Goal: Check status

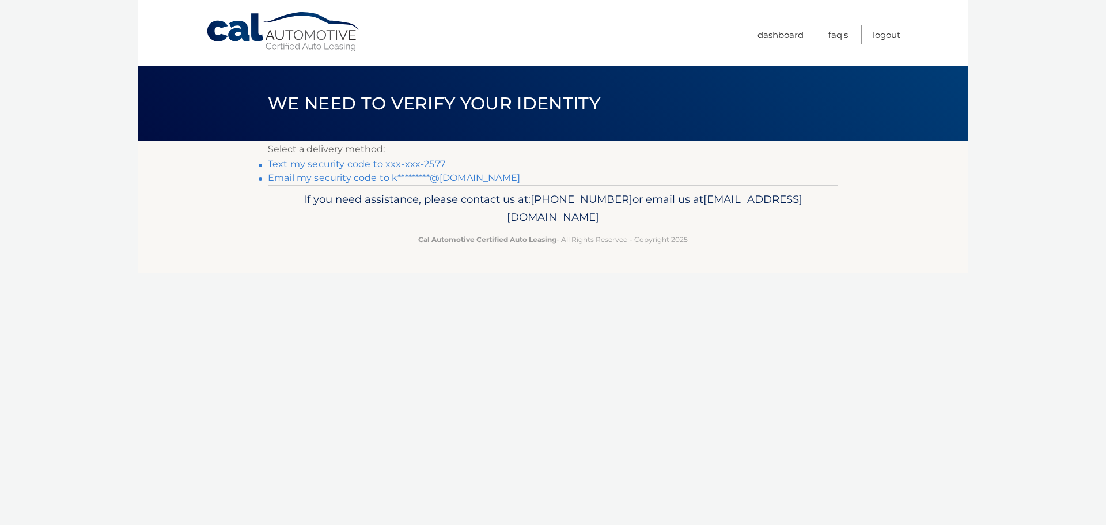
click at [389, 160] on link "Text my security code to xxx-xxx-2577" at bounding box center [356, 163] width 177 height 11
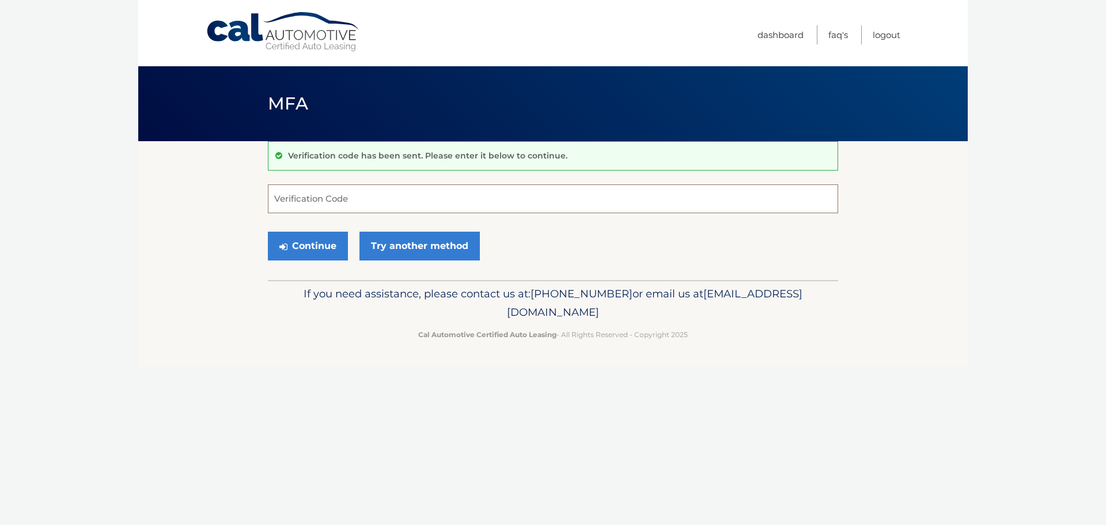
click at [316, 195] on input "Verification Code" at bounding box center [553, 198] width 571 height 29
click at [324, 198] on input "Verification Code" at bounding box center [553, 198] width 571 height 29
type input "888672"
click at [325, 243] on button "Continue" at bounding box center [308, 246] width 80 height 29
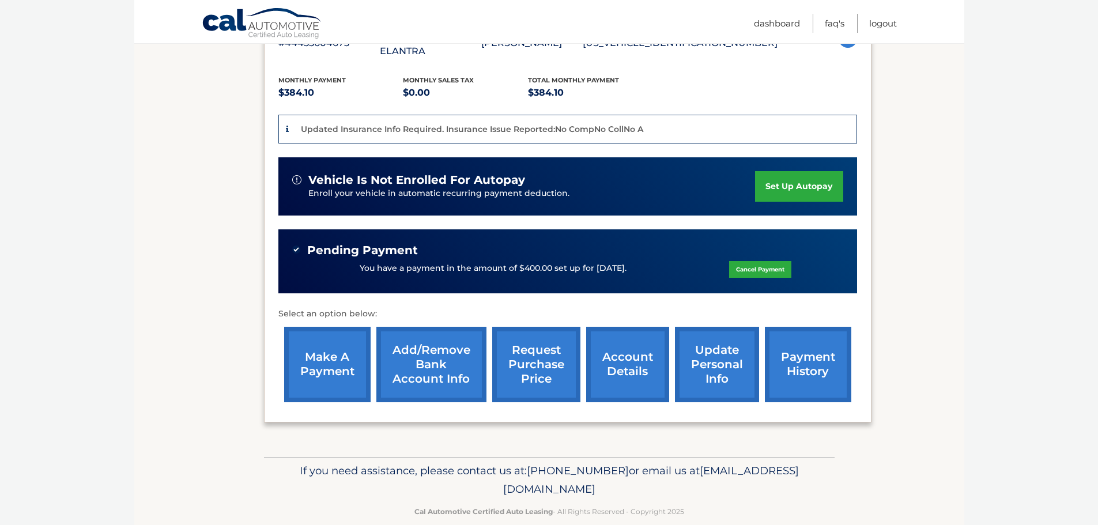
scroll to position [239, 0]
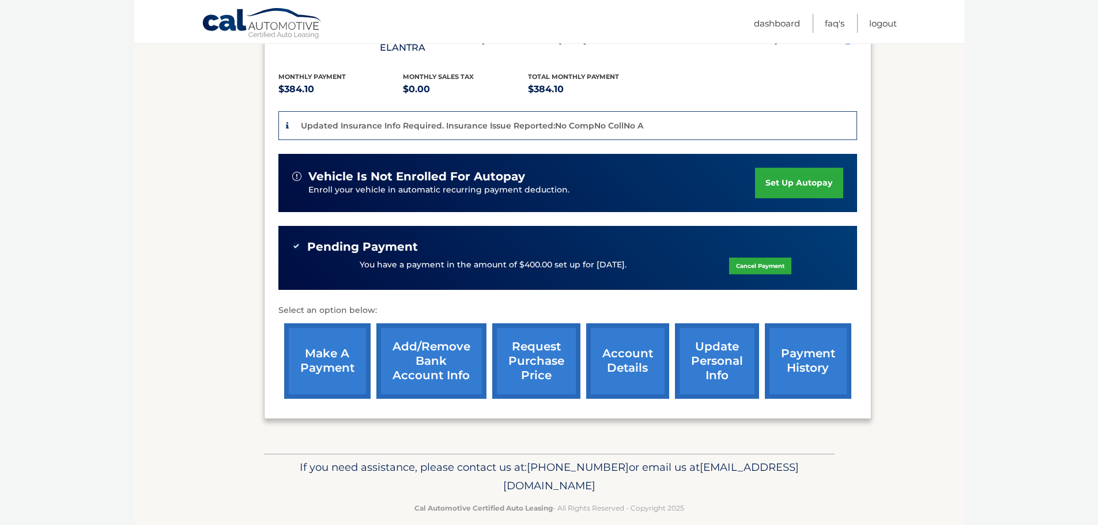
click at [640, 347] on link "account details" at bounding box center [627, 360] width 83 height 75
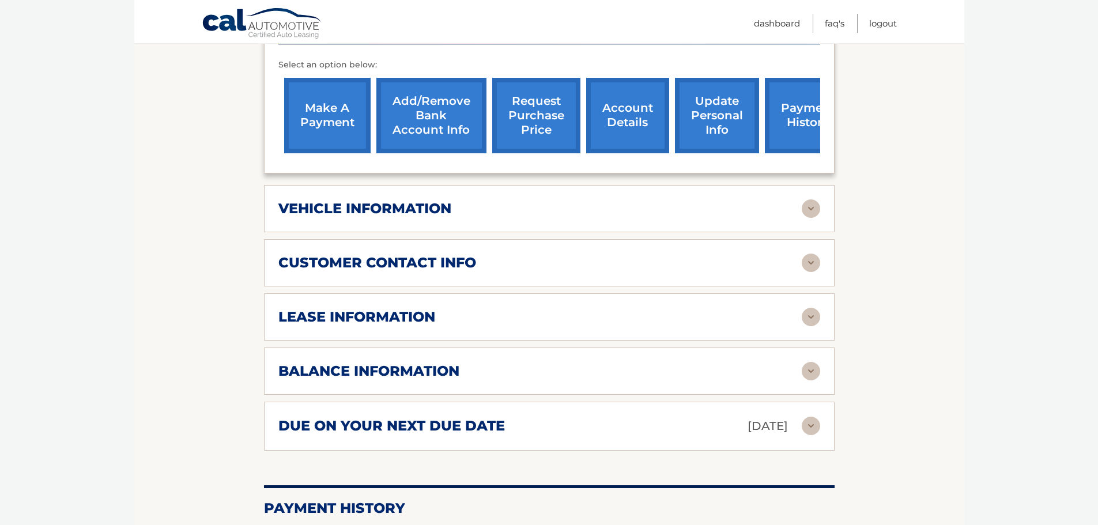
scroll to position [461, 0]
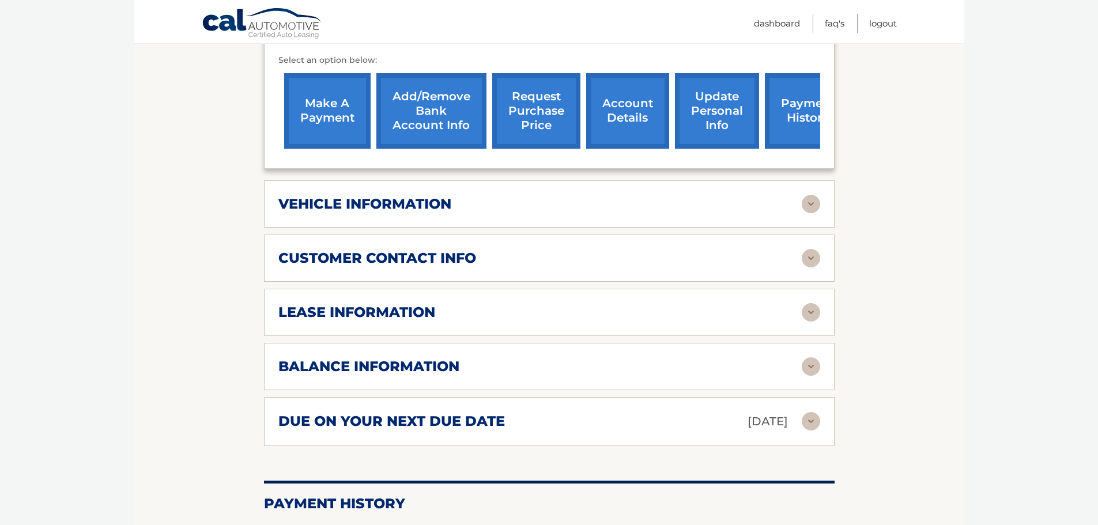
click at [446, 358] on h2 "balance information" at bounding box center [368, 366] width 181 height 17
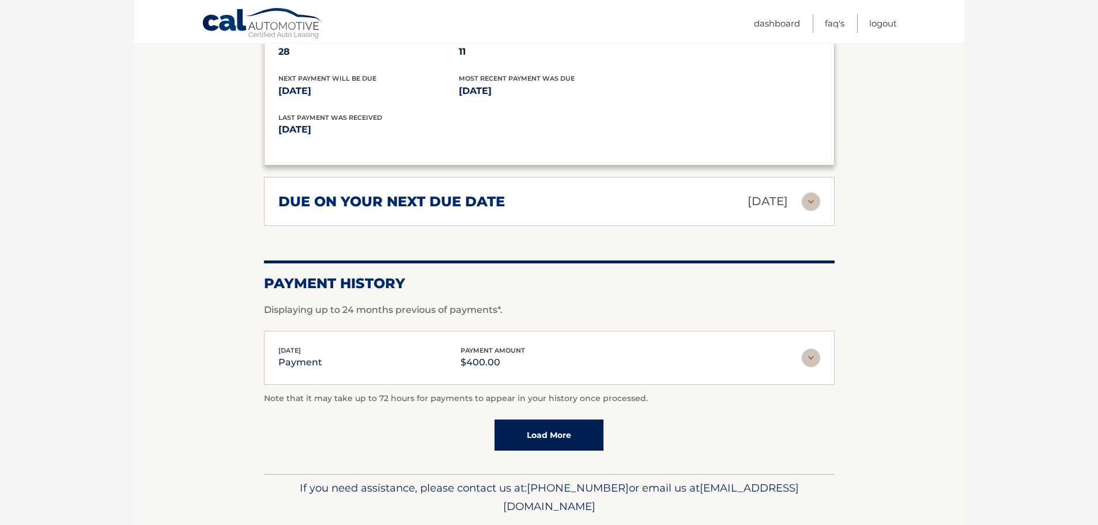
scroll to position [840, 0]
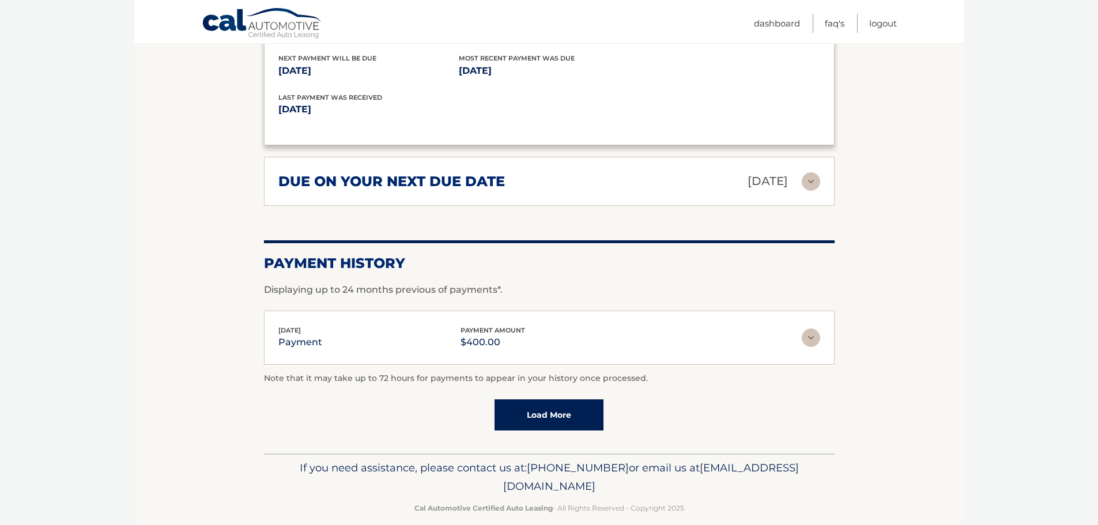
click at [631, 175] on div "due on your next due date [DATE]" at bounding box center [539, 181] width 523 height 20
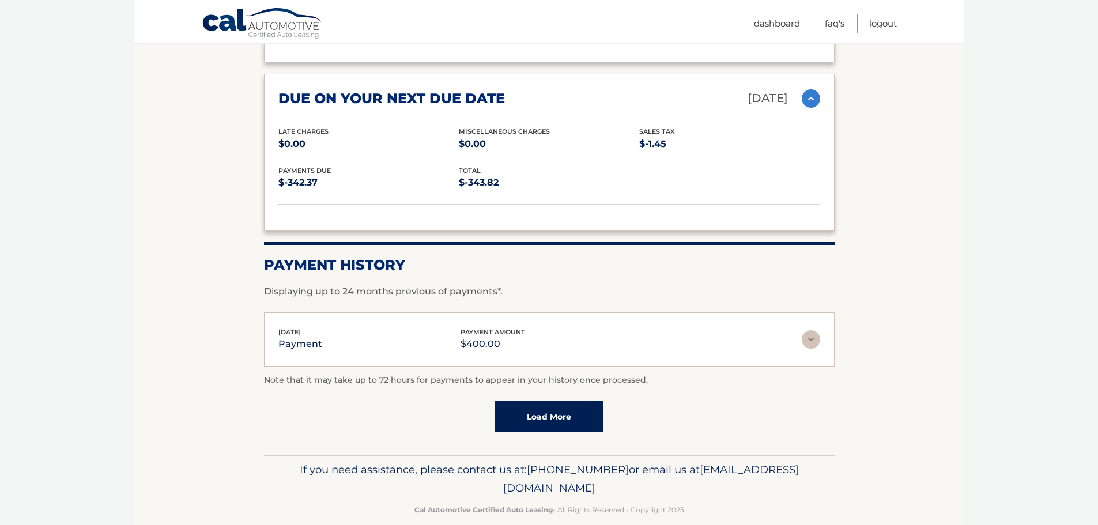
scroll to position [925, 0]
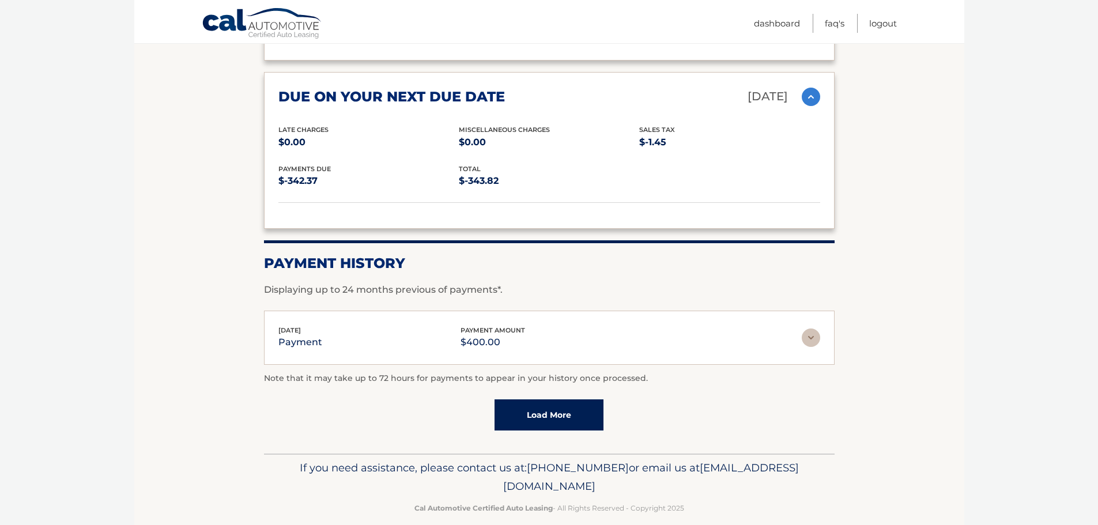
click at [571, 407] on link "Load More" at bounding box center [548, 414] width 109 height 31
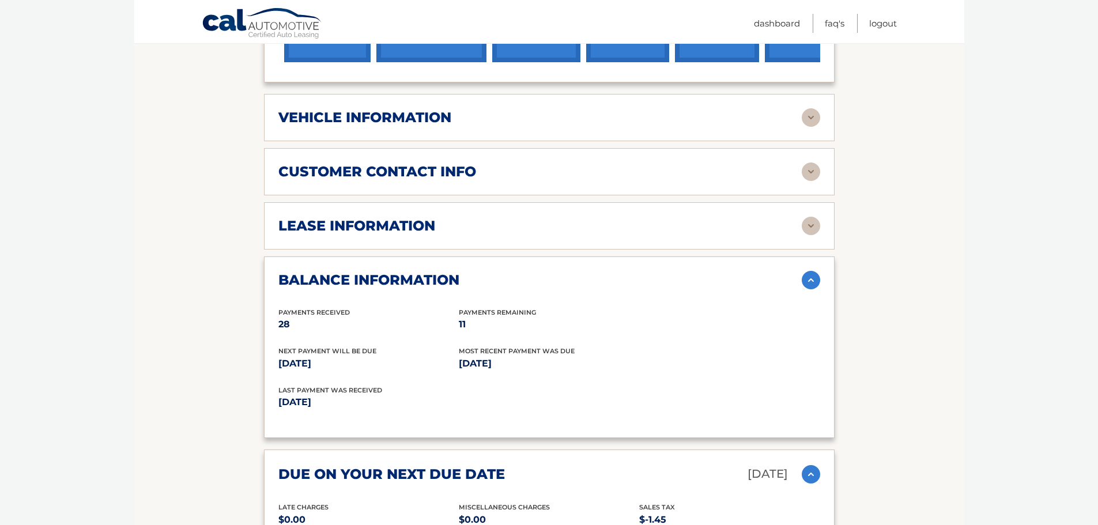
scroll to position [522, 0]
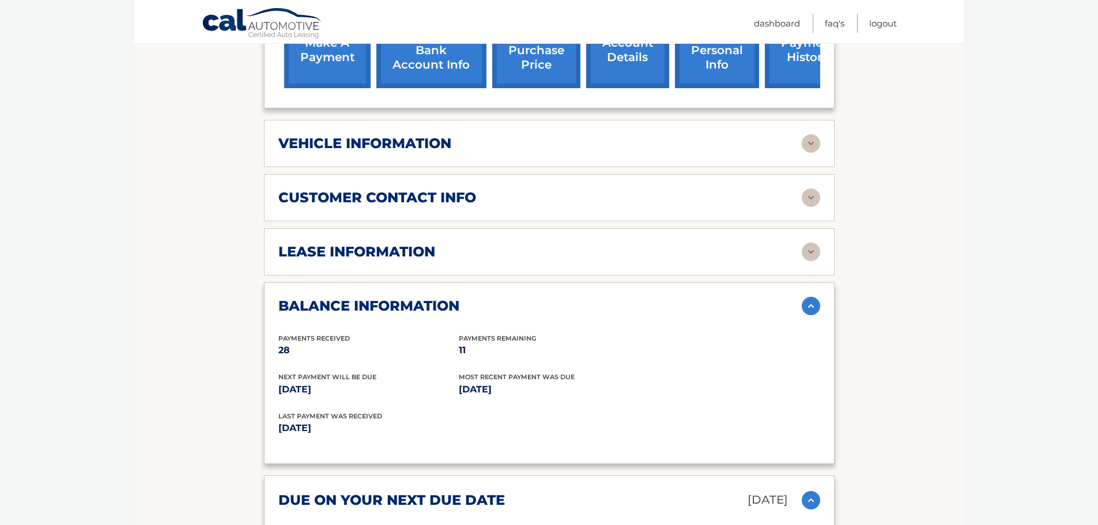
click at [418, 243] on h2 "lease information" at bounding box center [356, 251] width 157 height 17
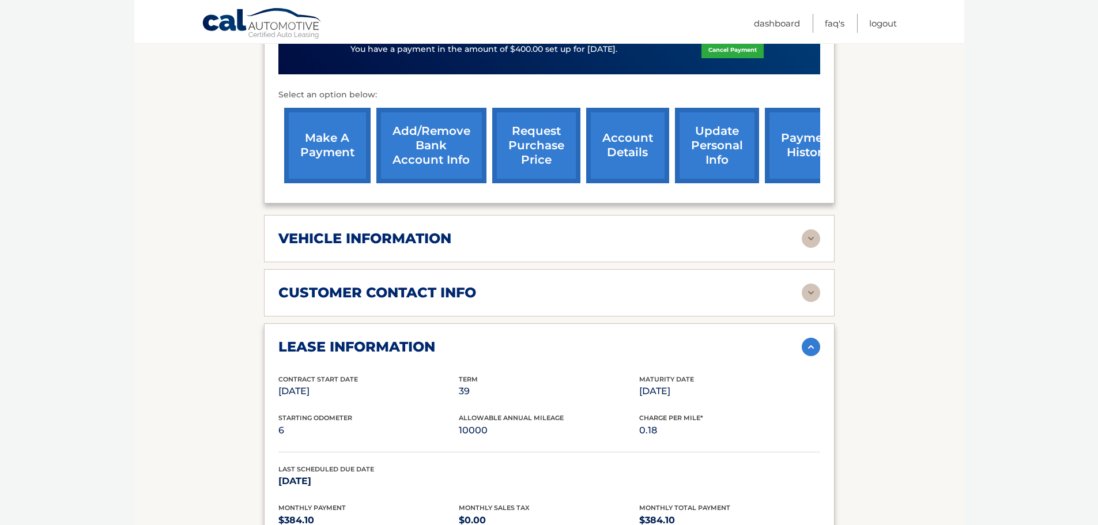
scroll to position [406, 0]
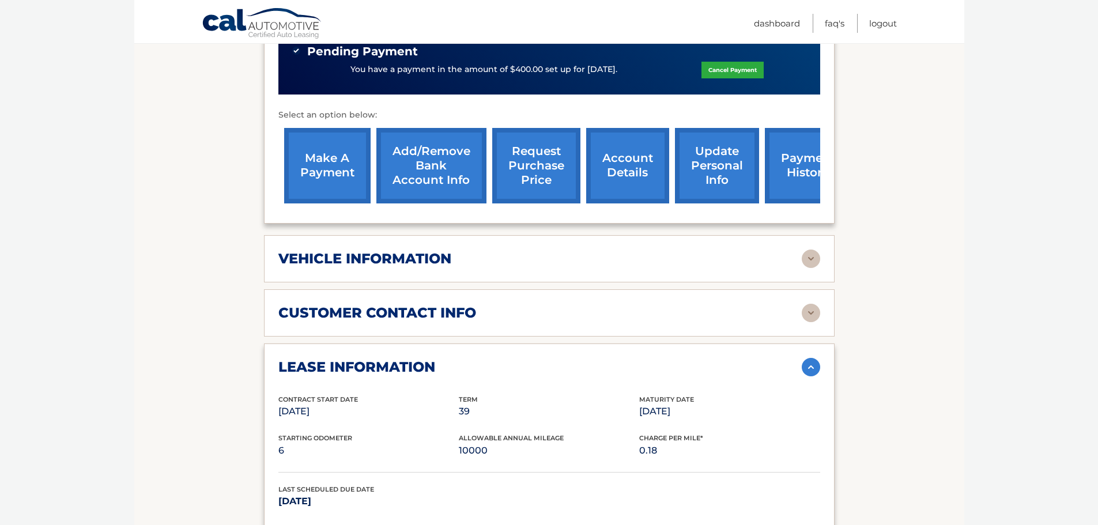
click at [506, 250] on div "vehicle information" at bounding box center [539, 258] width 523 height 17
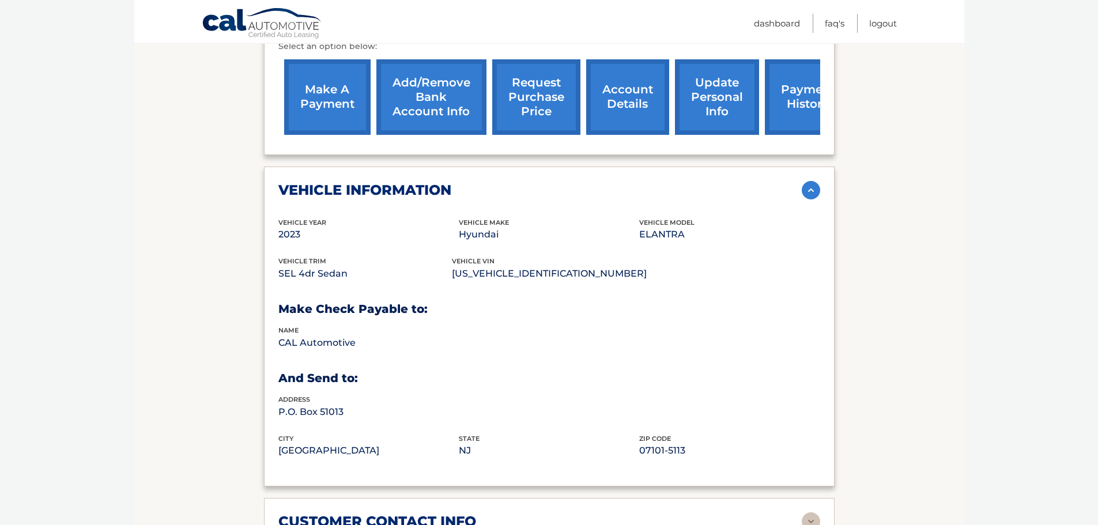
scroll to position [464, 0]
